Goal: Book appointment/travel/reservation

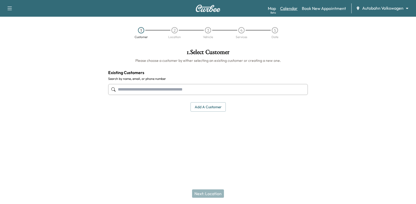
click at [297, 10] on link "Calendar" at bounding box center [289, 8] width 18 height 6
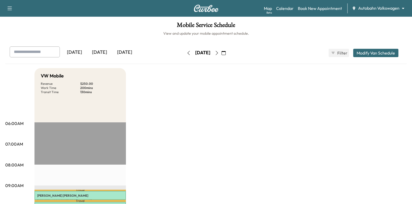
click at [221, 55] on button "button" at bounding box center [216, 53] width 9 height 8
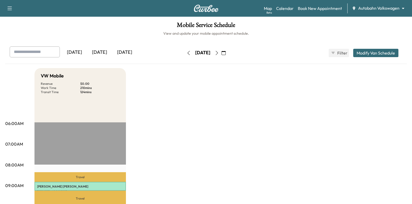
click at [219, 54] on icon "button" at bounding box center [217, 53] width 4 height 4
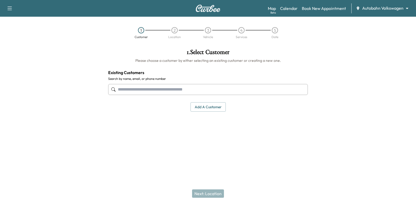
click at [206, 82] on div at bounding box center [208, 89] width 200 height 17
click at [209, 90] on input "text" at bounding box center [208, 89] width 200 height 11
click at [210, 88] on input "text" at bounding box center [208, 89] width 200 height 11
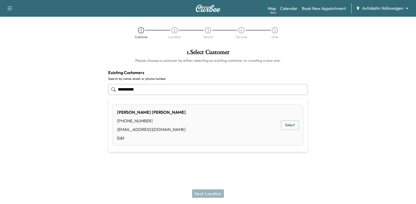
click at [290, 125] on button "Select" at bounding box center [290, 125] width 18 height 10
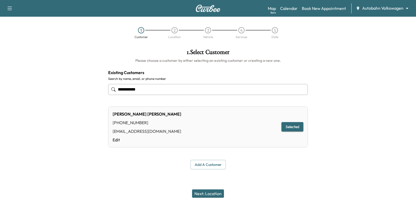
type input "**********"
click at [337, 117] on div at bounding box center [364, 109] width 104 height 129
